Goal: Transaction & Acquisition: Purchase product/service

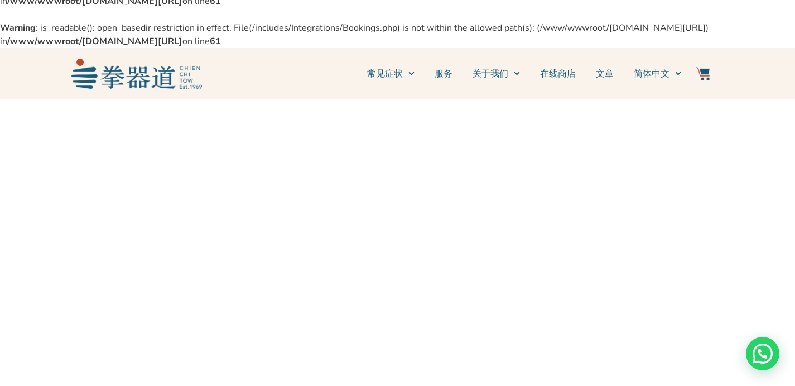
scroll to position [140, 0]
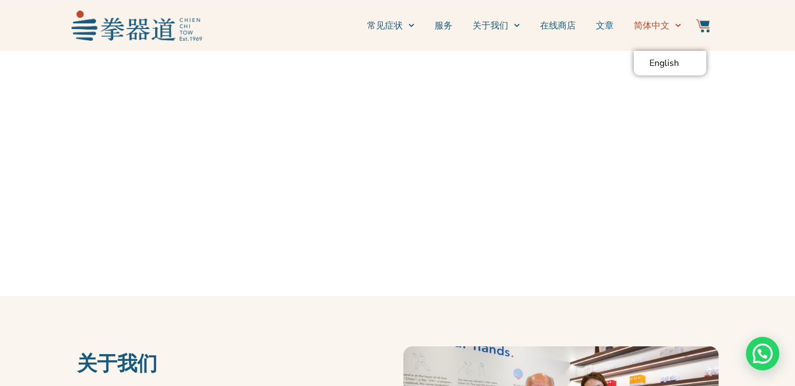
click at [681, 26] on div "常见症状 常见疼痛点 服务 关于我们 新闻和活动 找到我们 在线商店 文章 简体中文 English 常见症状 常见疼痛点 服务 关于我们 新闻和活动 找到我…" at bounding box center [445, 25] width 486 height 39
click at [665, 25] on span "简体中文" at bounding box center [652, 25] width 36 height 13
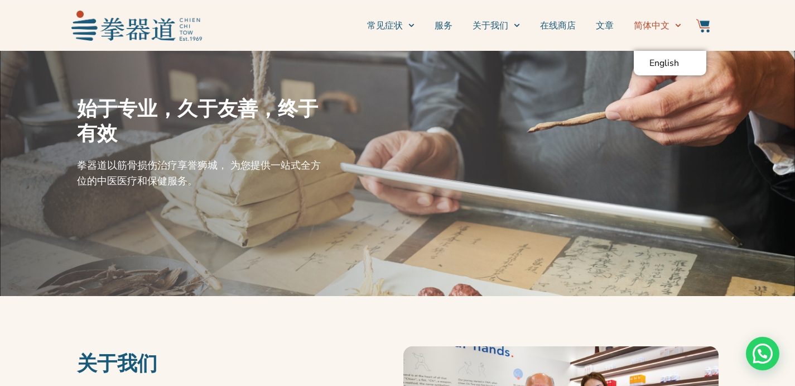
click at [677, 26] on icon "Menu" at bounding box center [679, 25] width 6 height 3
click at [665, 66] on span "English" at bounding box center [665, 62] width 30 height 11
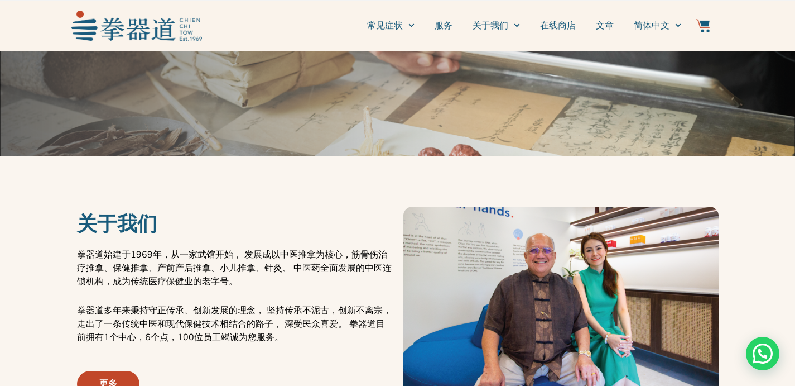
scroll to position [365, 0]
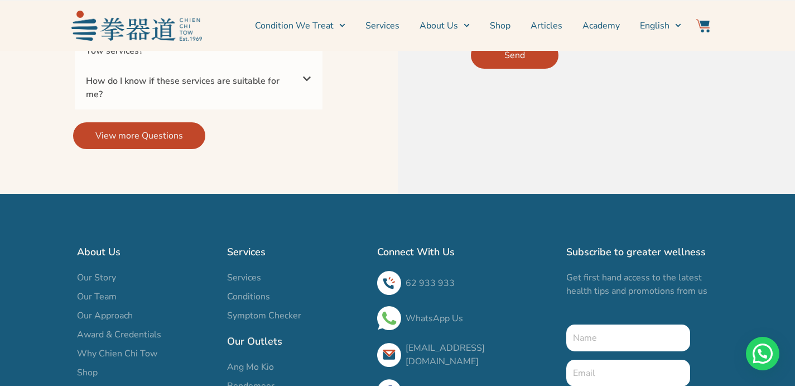
scroll to position [3832, 0]
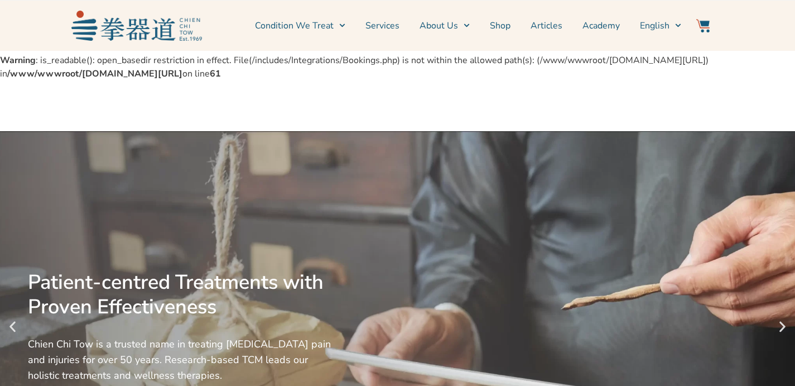
scroll to position [622, 0]
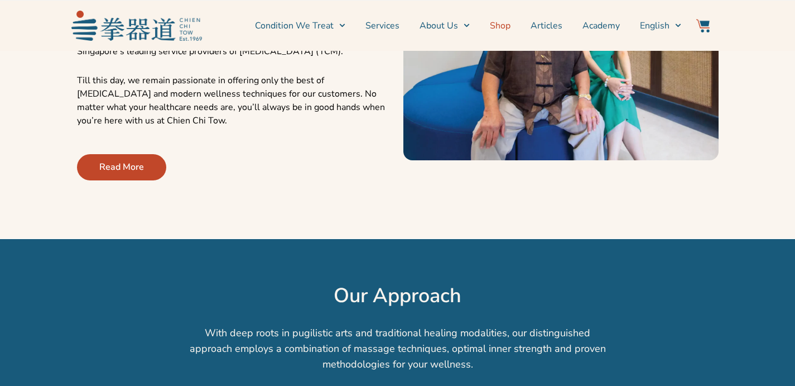
click at [503, 27] on link "Shop" at bounding box center [500, 26] width 21 height 28
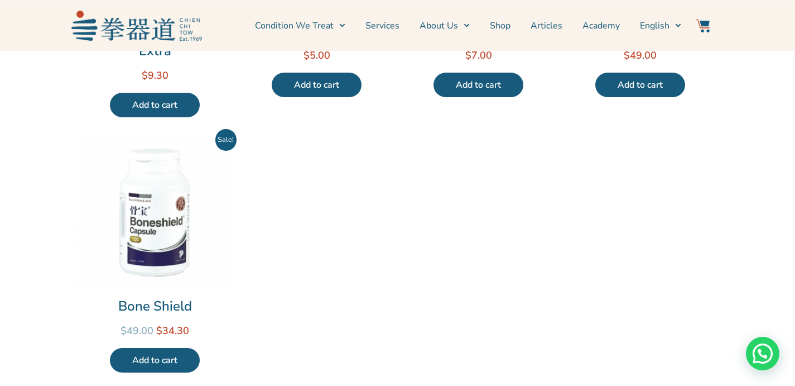
scroll to position [460, 0]
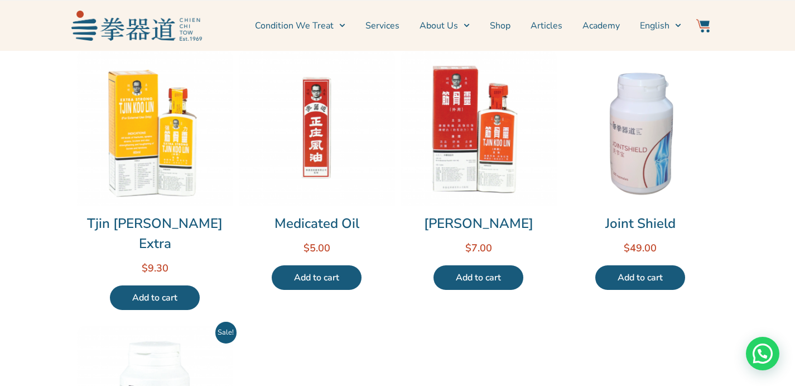
click at [314, 276] on link "Add to cart" at bounding box center [317, 277] width 90 height 25
click at [475, 277] on link "Add to cart" at bounding box center [479, 277] width 90 height 25
click at [705, 23] on img at bounding box center [703, 25] width 13 height 13
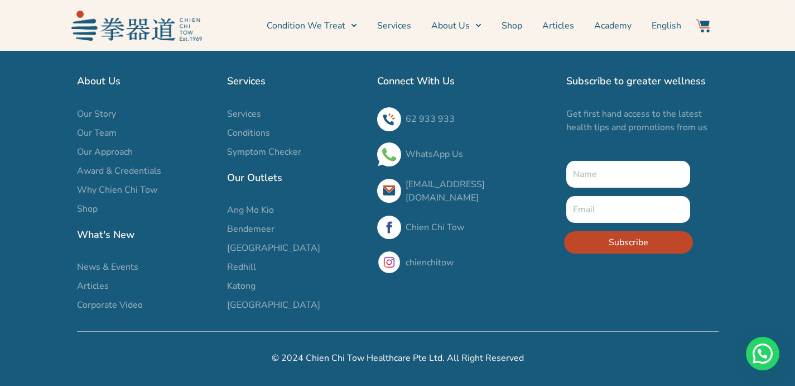
scroll to position [1223, 0]
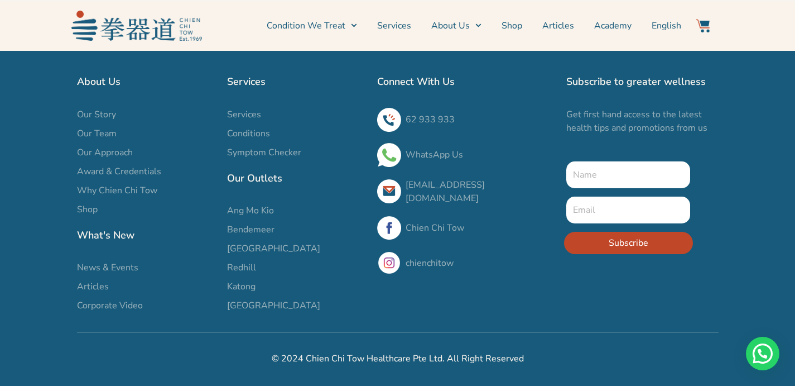
click at [249, 177] on h2 "Our Outlets" at bounding box center [296, 178] width 139 height 16
click at [241, 306] on span "[GEOGRAPHIC_DATA]" at bounding box center [273, 305] width 93 height 13
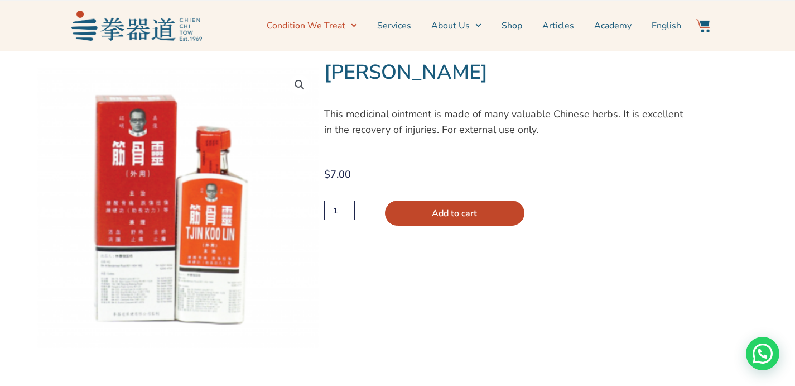
scroll to position [208, 0]
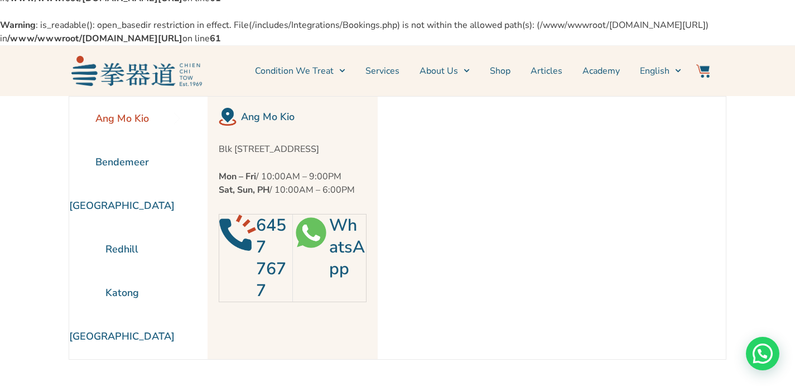
scroll to position [58, 0]
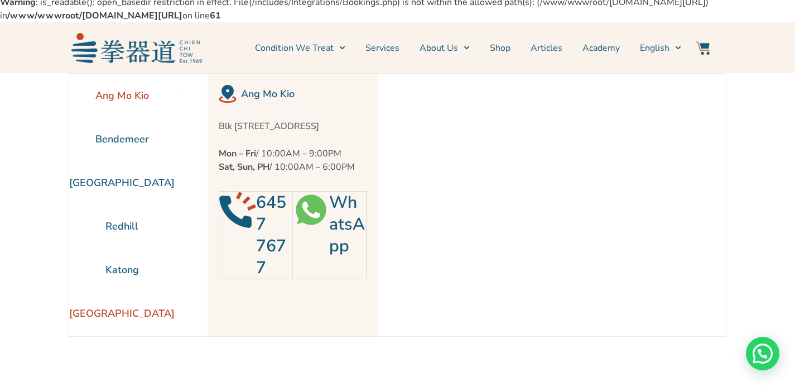
click at [132, 314] on li "[GEOGRAPHIC_DATA]" at bounding box center [121, 313] width 105 height 44
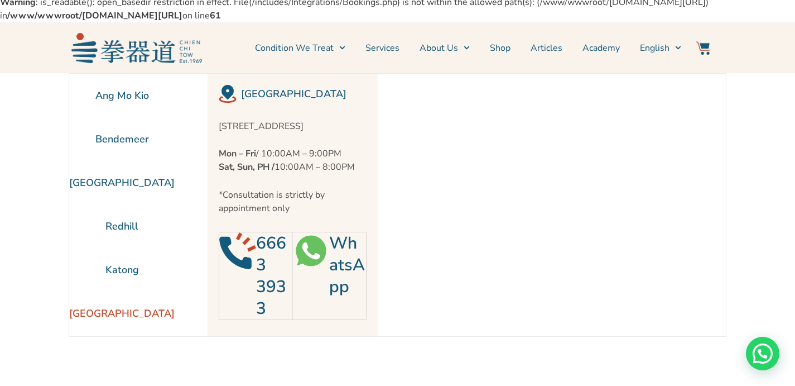
scroll to position [0, 0]
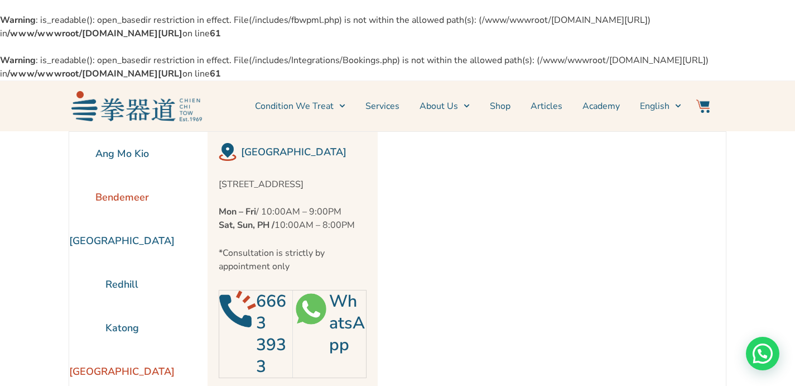
click at [118, 196] on li "Bendemeer" at bounding box center [121, 197] width 105 height 44
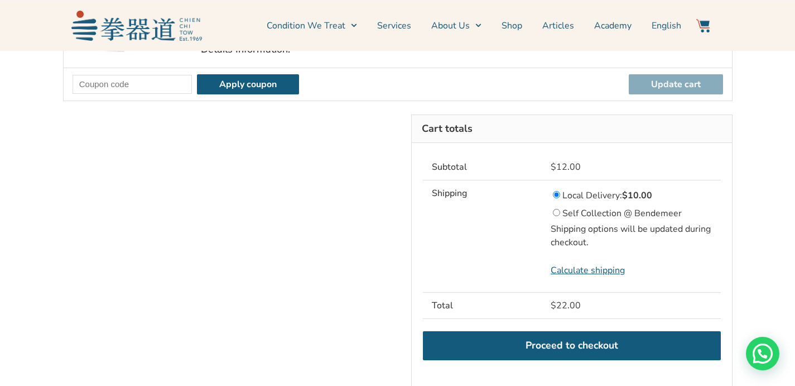
scroll to position [252, 0]
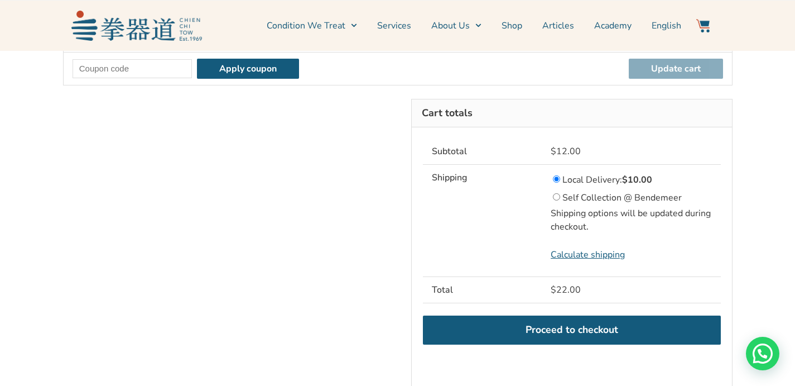
click at [556, 193] on input "Self Collection @ Bendemeer" at bounding box center [556, 196] width 7 height 7
radio input "true"
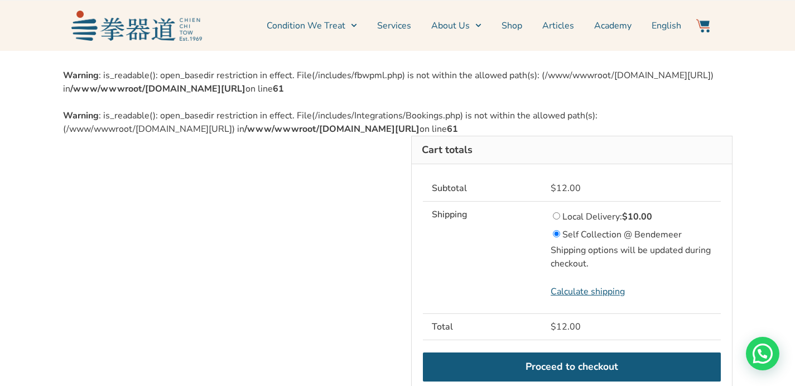
scroll to position [357, 0]
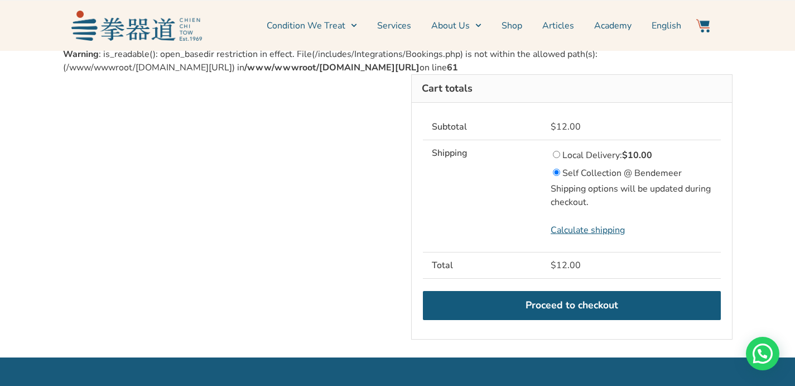
click at [559, 158] on input "Local Delivery: $ 10.00" at bounding box center [556, 154] width 7 height 7
radio input "true"
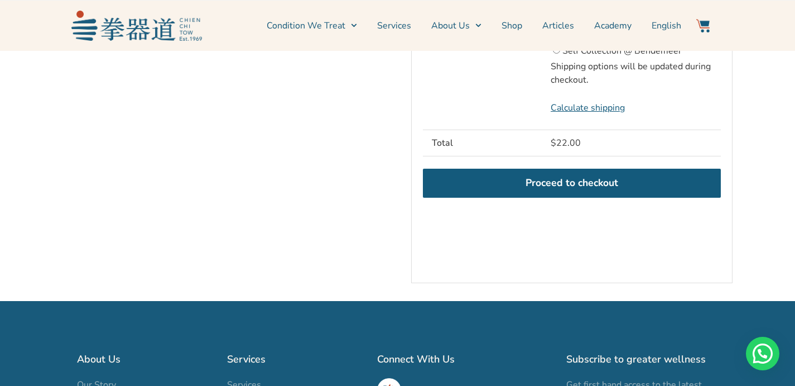
scroll to position [482, 0]
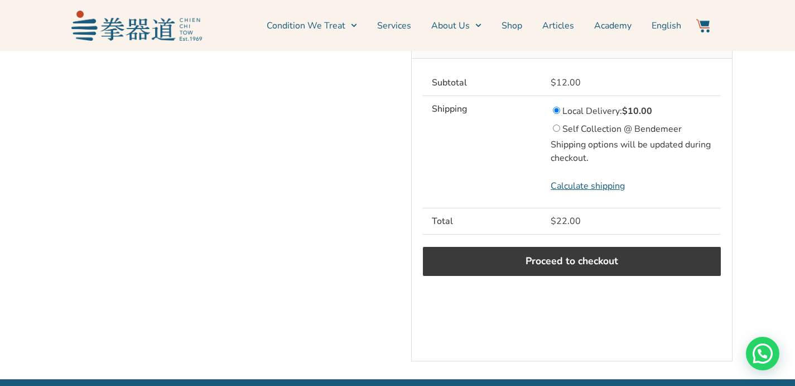
click at [582, 276] on link "Proceed to checkout" at bounding box center [572, 261] width 298 height 29
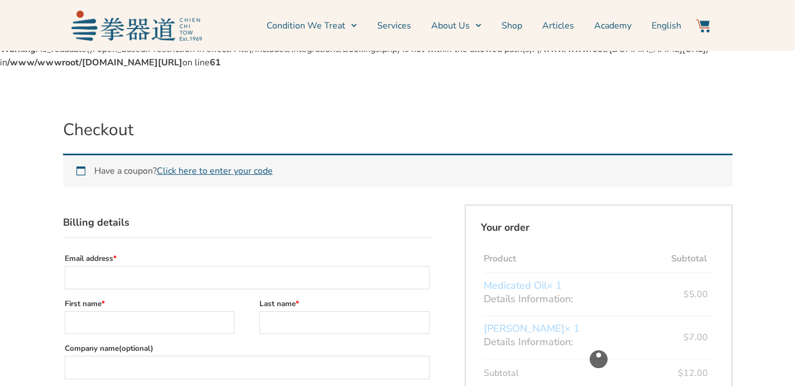
scroll to position [97, 0]
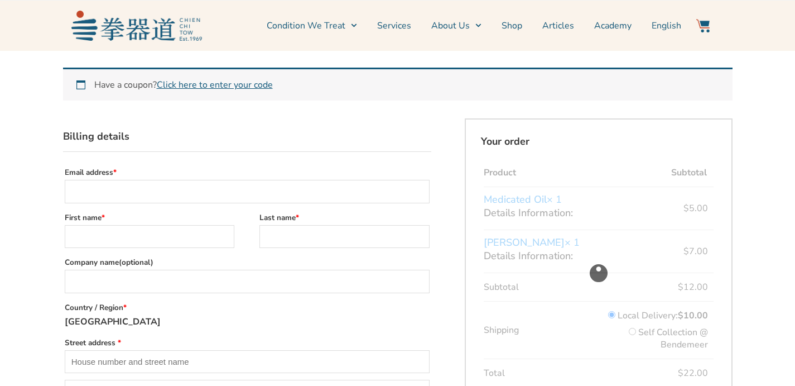
click at [112, 191] on input "Email address *" at bounding box center [247, 191] width 365 height 23
type input "kathrine910@gmail.com"
type input "Kathrine"
type input "Kit"
type input "Blk 290G Bukit Batok Street 24"
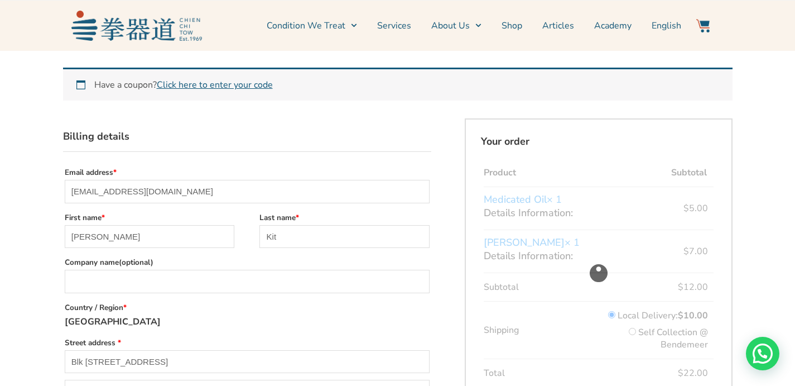
type input "#17-89"
type input "[GEOGRAPHIC_DATA]"
type input "656290"
type input "+6598872847"
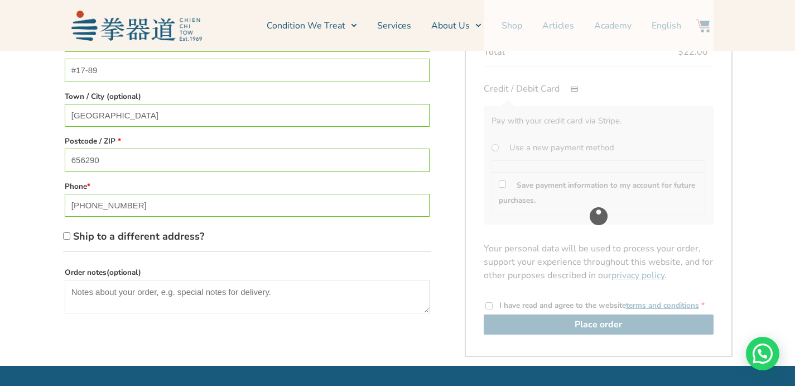
scroll to position [430, 0]
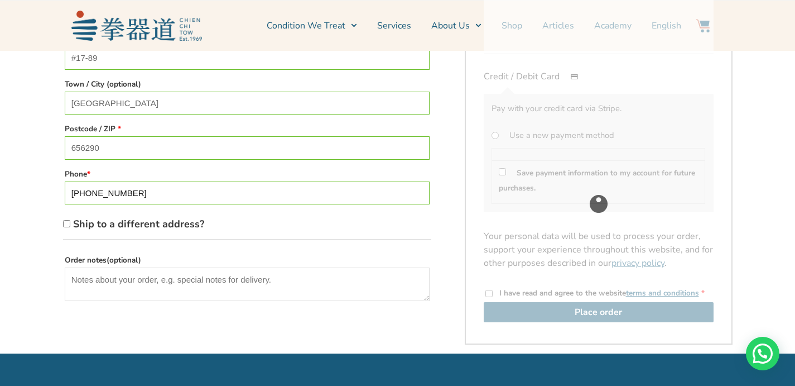
click at [188, 193] on input "+6598872847" at bounding box center [247, 192] width 365 height 23
click at [30, 199] on div "Checkout Have a coupon? Click here to enter your code Coupon: Apply coupon Bill…" at bounding box center [397, 27] width 795 height 652
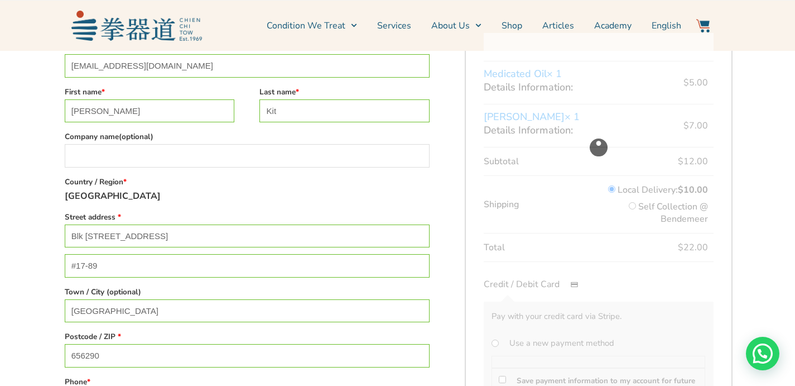
scroll to position [223, 0]
click at [397, 162] on input "Company name (optional)" at bounding box center [247, 155] width 365 height 23
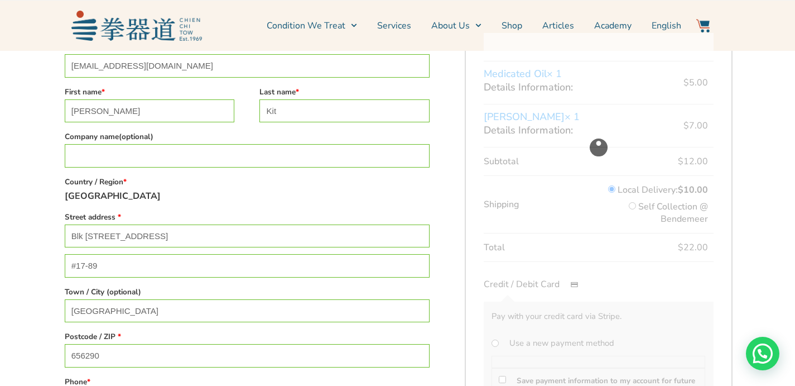
click at [455, 150] on form "Billing details Email address * kathrine910@gmail.com First name * Kathrine Las…" at bounding box center [398, 272] width 670 height 559
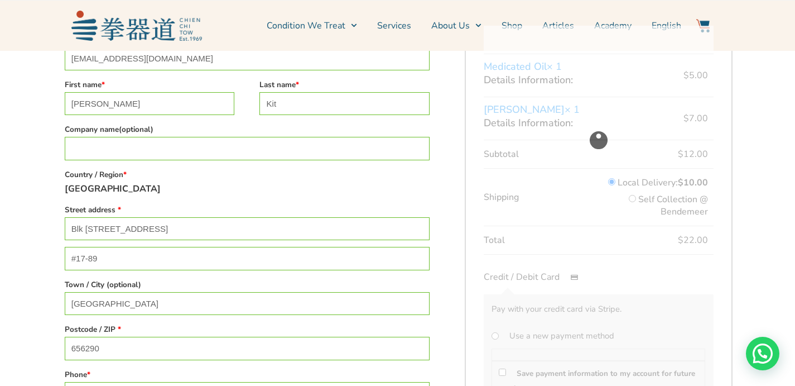
scroll to position [282, 0]
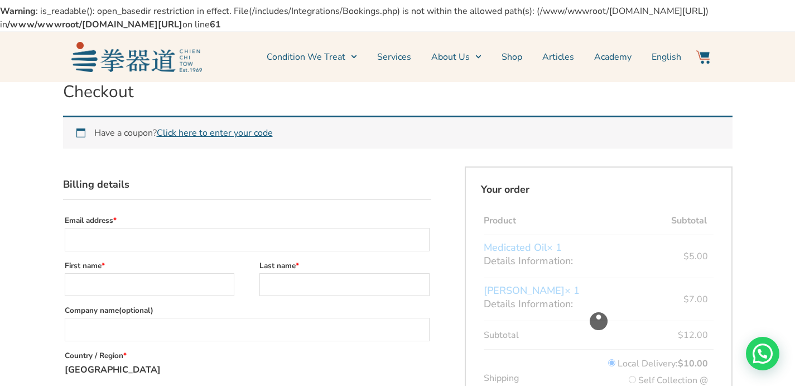
scroll to position [92, 0]
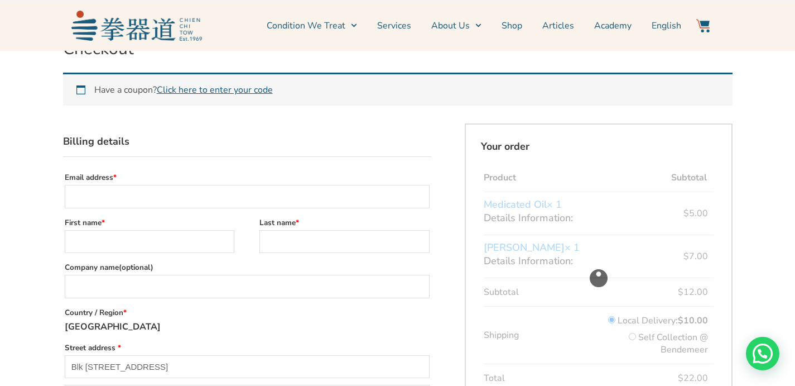
click at [107, 199] on input "Email address *" at bounding box center [247, 196] width 365 height 23
type input "[EMAIL_ADDRESS][DOMAIN_NAME]"
type input "[PERSON_NAME]"
type input "Kit"
type input "[PHONE_NUMBER]"
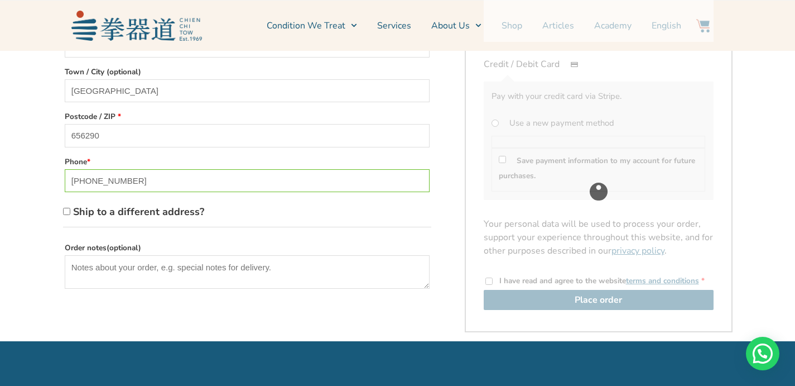
scroll to position [506, 0]
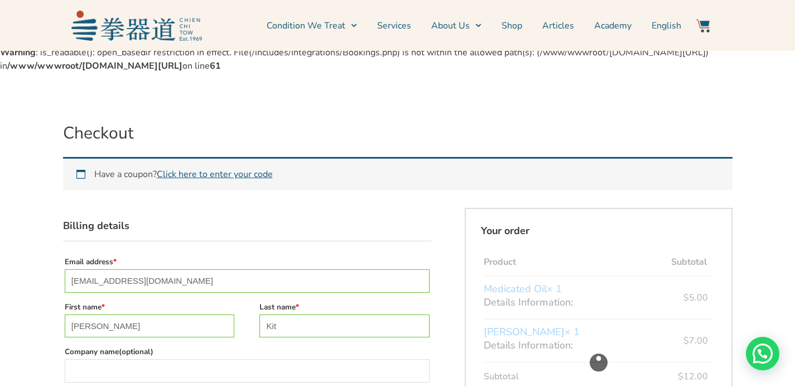
scroll to position [0, 0]
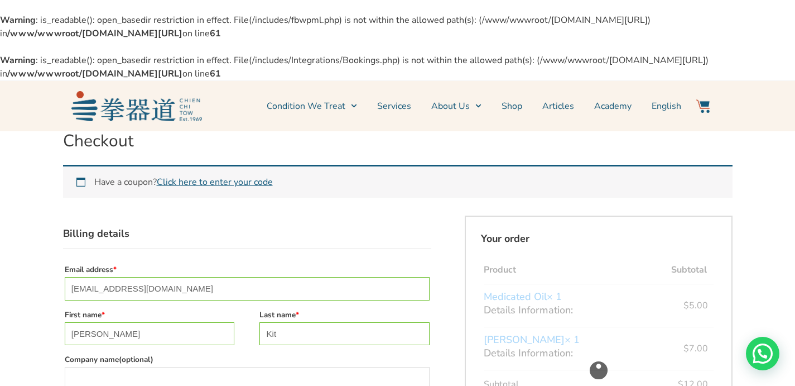
click at [127, 99] on img at bounding box center [136, 106] width 131 height 30
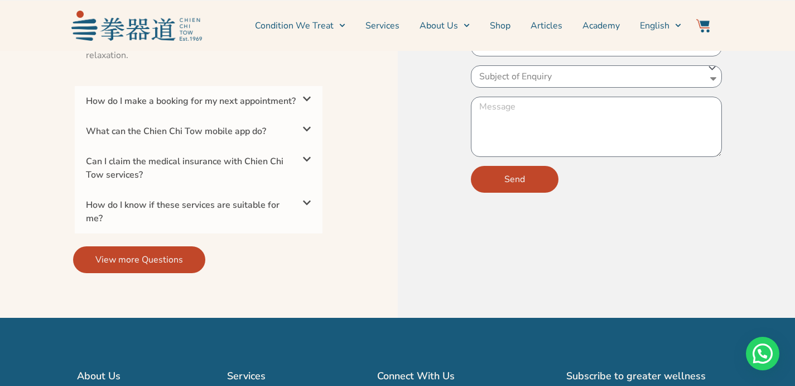
scroll to position [3777, 0]
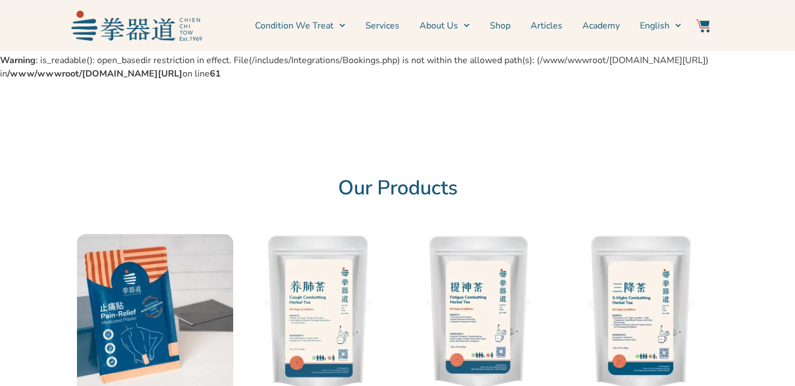
scroll to position [451, 0]
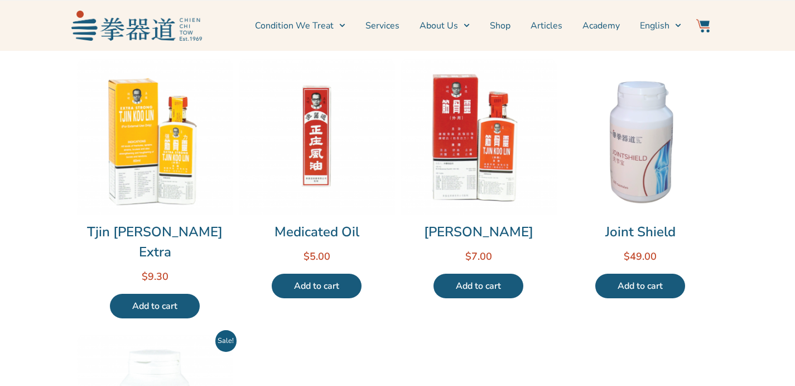
click at [330, 291] on link "Add to cart" at bounding box center [317, 285] width 90 height 25
click at [475, 286] on link "Add to cart" at bounding box center [479, 285] width 90 height 25
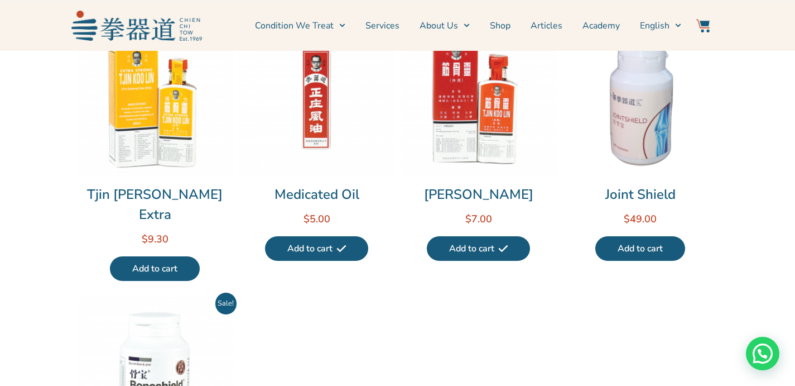
scroll to position [467, 0]
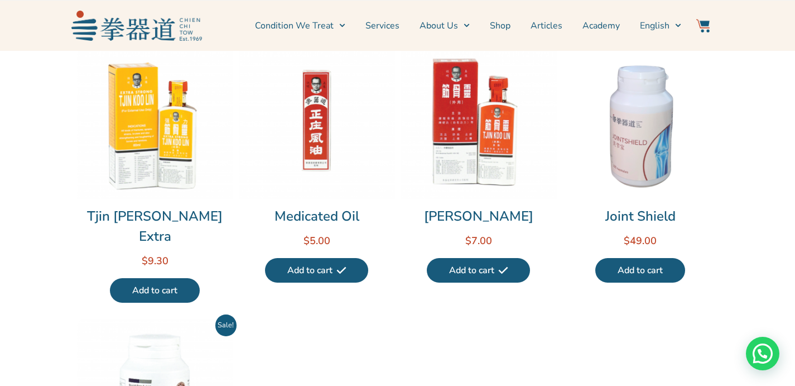
click at [707, 26] on img at bounding box center [703, 25] width 13 height 13
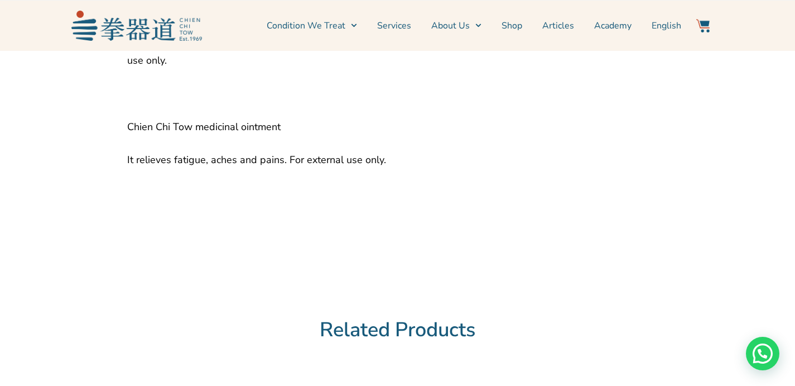
scroll to position [494, 0]
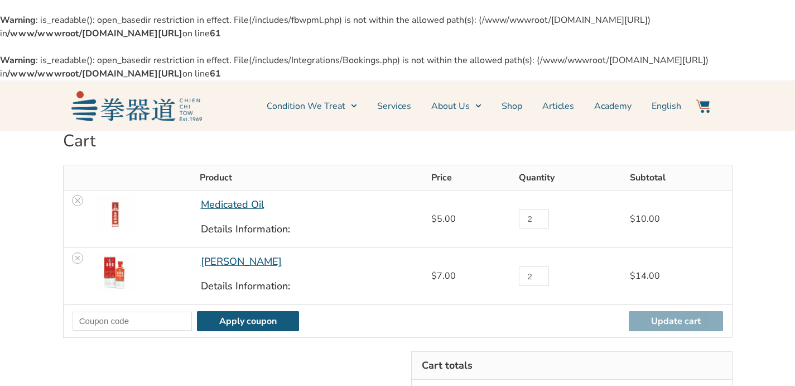
scroll to position [75, 0]
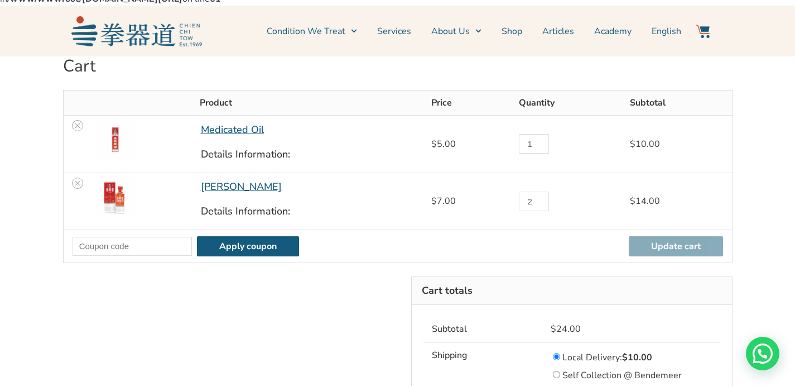
type input "1"
click at [540, 141] on input "1" at bounding box center [534, 144] width 30 height 20
type input "1"
click at [541, 196] on input "1" at bounding box center [534, 201] width 30 height 20
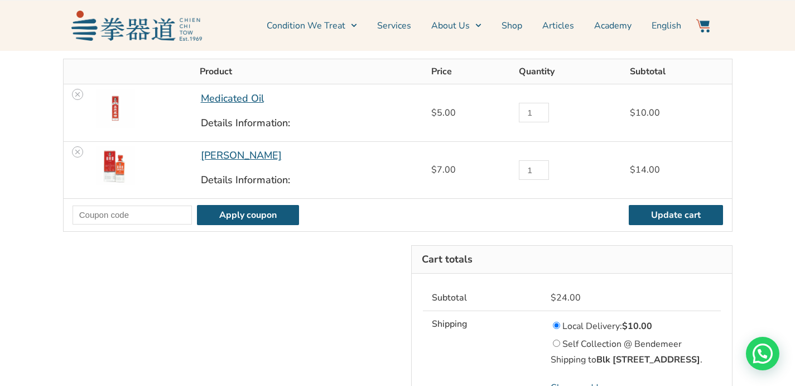
scroll to position [156, 0]
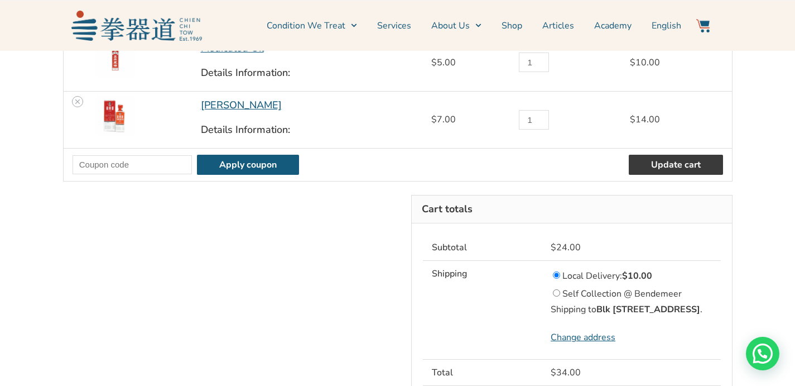
click at [704, 155] on button "Update cart" at bounding box center [676, 165] width 94 height 20
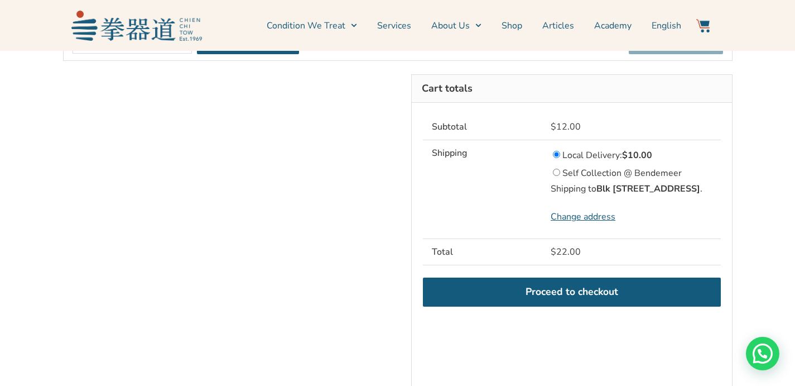
scroll to position [342, 0]
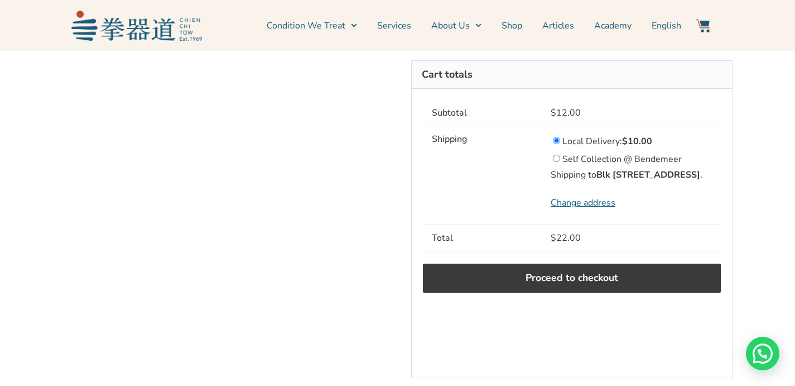
click at [539, 274] on link "Proceed to checkout" at bounding box center [572, 277] width 298 height 29
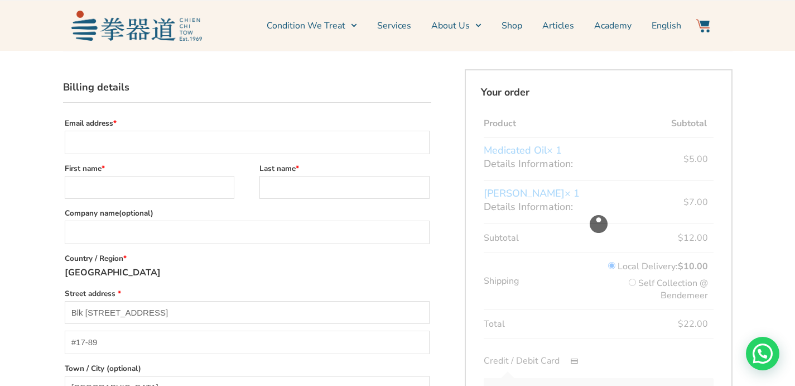
scroll to position [126, 0]
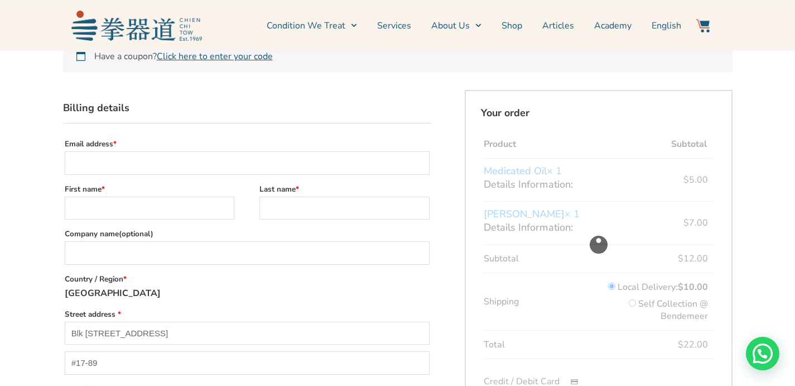
click at [160, 165] on input "Email address *" at bounding box center [247, 162] width 365 height 23
type input "[EMAIL_ADDRESS][DOMAIN_NAME]"
type input "[PERSON_NAME]"
type input "Kit"
type input "[PHONE_NUMBER]"
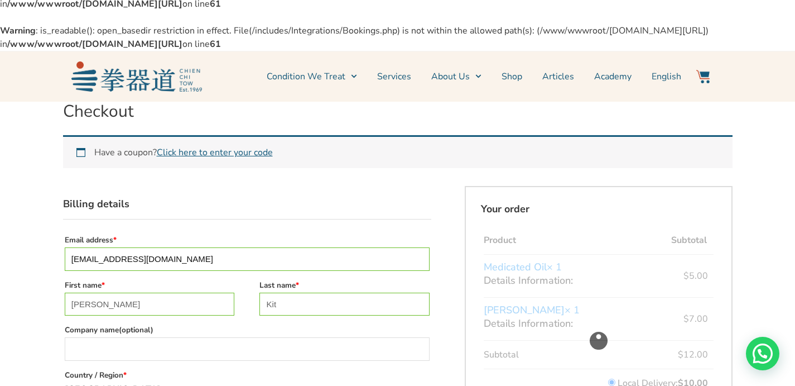
scroll to position [0, 0]
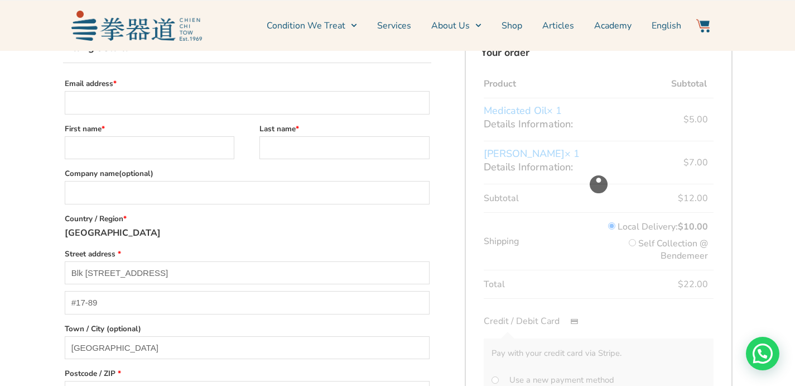
scroll to position [236, 0]
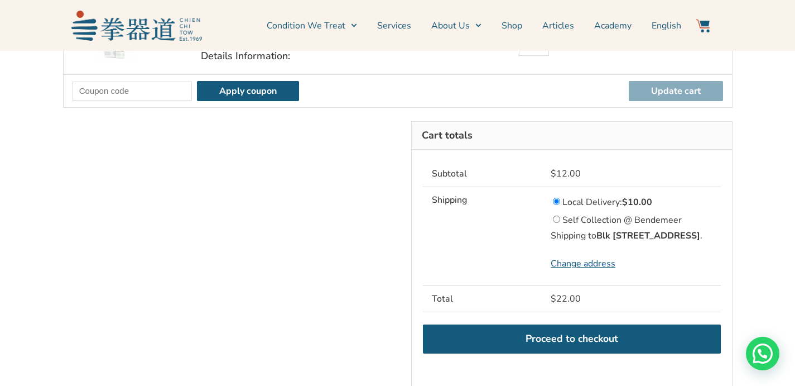
scroll to position [235, 0]
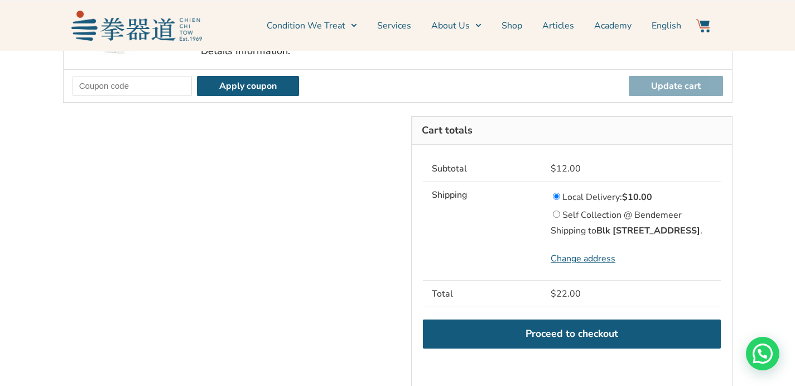
click at [558, 210] on input "Self Collection @ Bendemeer" at bounding box center [556, 213] width 7 height 7
radio input "true"
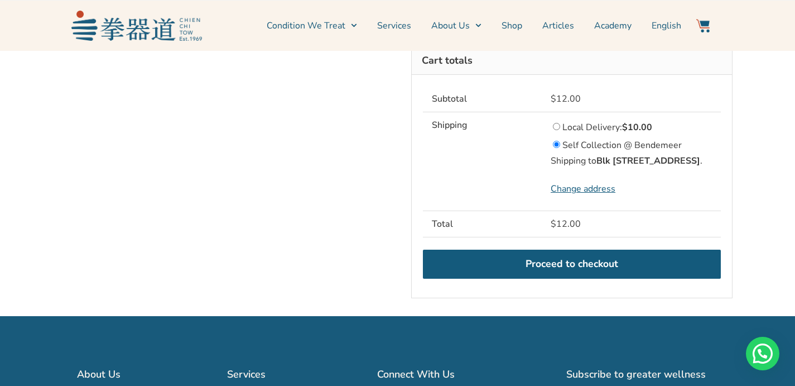
scroll to position [386, 0]
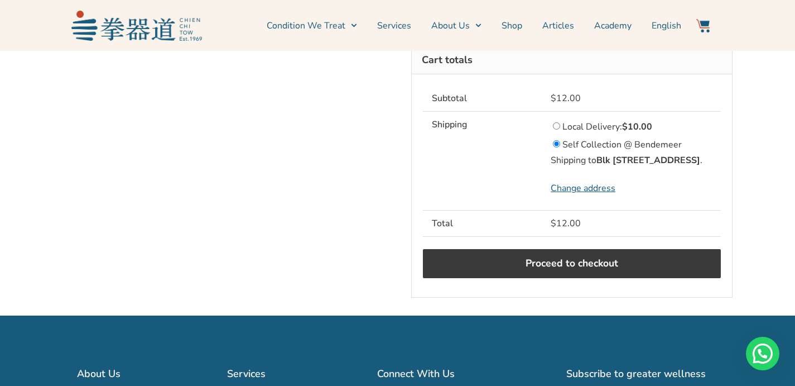
click at [494, 272] on link "Proceed to checkout" at bounding box center [572, 263] width 298 height 29
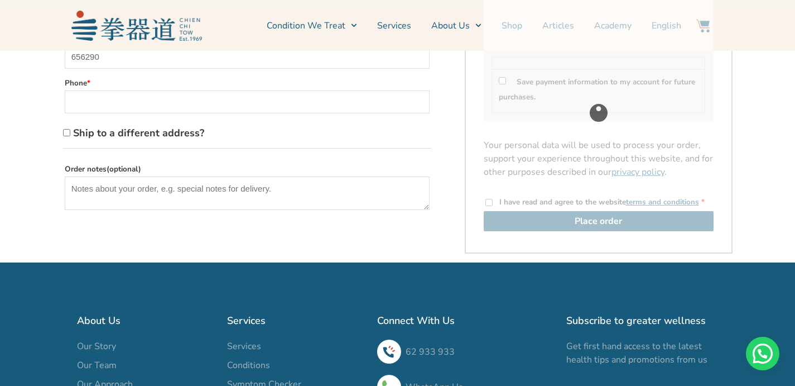
scroll to position [322, 0]
